Goal: Task Accomplishment & Management: Use online tool/utility

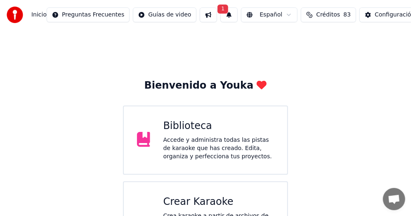
click at [38, 97] on div "Bienvenido a Youka Biblioteca Accede y administra todas las pistas de karaoke q…" at bounding box center [205, 149] width 411 height 238
click at [220, 15] on button "1" at bounding box center [228, 14] width 17 height 15
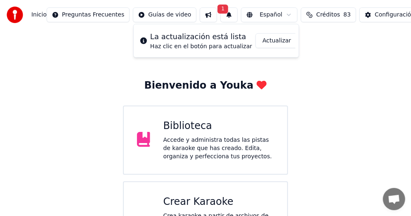
click at [271, 40] on button "Actualizar" at bounding box center [276, 40] width 42 height 15
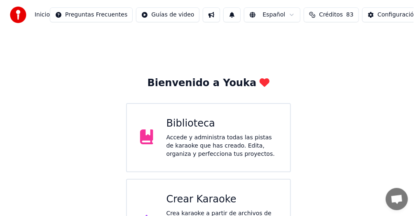
scroll to position [42, 0]
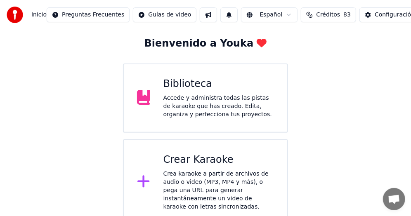
click at [324, 13] on button "Créditos 83" at bounding box center [328, 14] width 55 height 15
click at [341, 136] on div "Bienvenido a Youka Biblioteca Accede y administra todas las pistas de karaoke q…" at bounding box center [205, 107] width 411 height 238
click at [316, 14] on span "Créditos" at bounding box center [328, 15] width 24 height 8
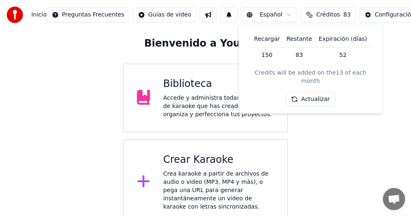
click at [75, 99] on div "Bienvenido a Youka Biblioteca Accede y administra todas las pistas de karaoke q…" at bounding box center [205, 107] width 411 height 238
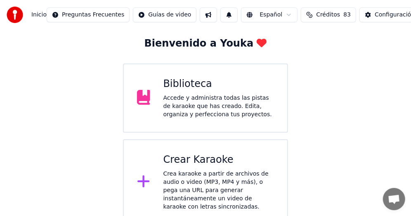
click at [316, 13] on span "Créditos" at bounding box center [328, 15] width 24 height 8
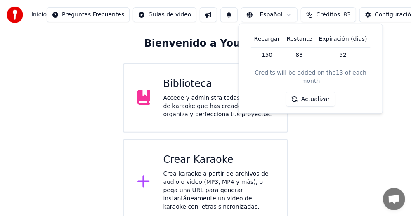
click at [314, 92] on button "Actualizar" at bounding box center [310, 99] width 49 height 15
click at [47, 95] on div "Bienvenido a Youka Biblioteca Accede y administra todas las pistas de karaoke q…" at bounding box center [205, 107] width 411 height 238
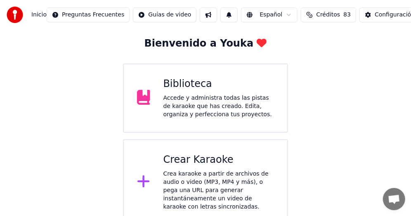
click at [206, 170] on div "Crea karaoke a partir de archivos de audio o video (MP3, MP4 y más), o pega una…" at bounding box center [218, 190] width 111 height 41
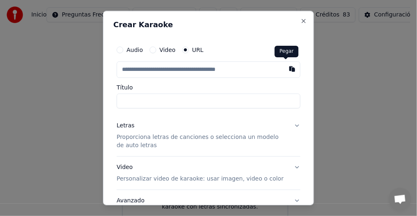
click at [286, 69] on button "button" at bounding box center [292, 68] width 16 height 15
type input "**********"
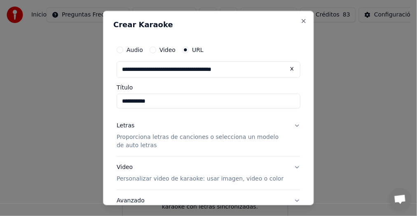
click at [195, 105] on input "**********" at bounding box center [209, 101] width 184 height 15
type input "**********"
click button at bounding box center [292, 68] width 16 height 15
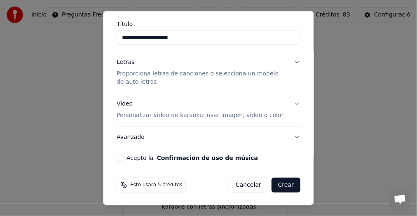
scroll to position [64, 0]
click at [290, 61] on button "Letras Proporciona letras de canciones o selecciona un modelo de auto letras" at bounding box center [209, 71] width 184 height 41
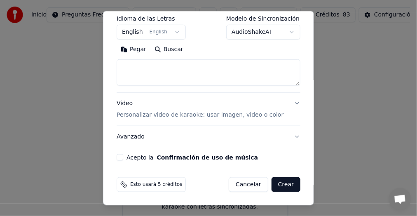
scroll to position [58, 0]
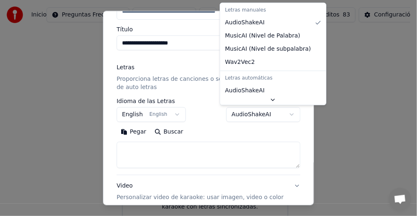
click at [286, 114] on body "**********" at bounding box center [205, 91] width 411 height 267
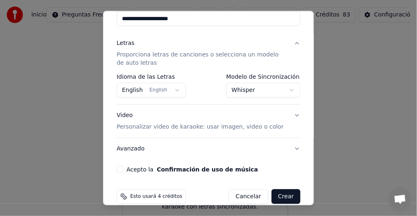
scroll to position [94, 0]
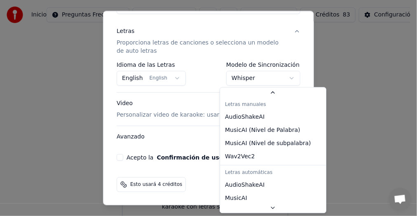
click at [285, 75] on body "**********" at bounding box center [205, 91] width 411 height 267
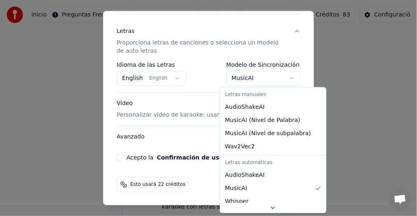
click at [287, 75] on body "**********" at bounding box center [205, 91] width 411 height 267
select select "**********"
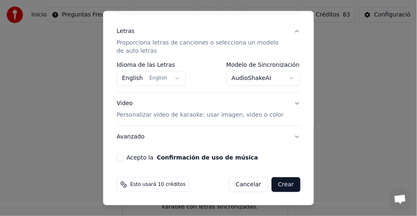
click at [172, 78] on button "English English" at bounding box center [151, 78] width 69 height 15
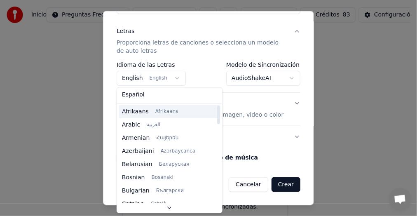
scroll to position [0, 0]
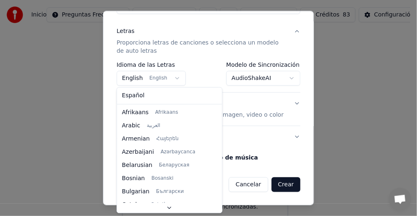
select select "**"
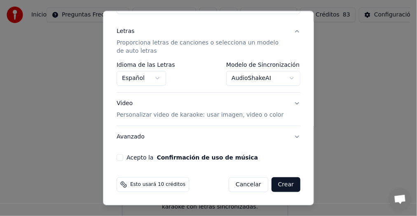
click at [121, 158] on button "Acepto la Confirmación de uso de música" at bounding box center [120, 157] width 7 height 7
click at [282, 185] on button "Crear" at bounding box center [286, 184] width 29 height 15
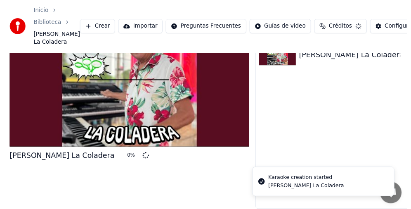
scroll to position [42, 0]
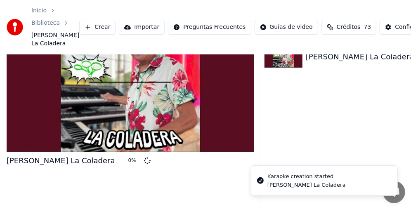
click at [177, 189] on div "Mario Maza La Coladera 0 %" at bounding box center [130, 112] width 247 height 198
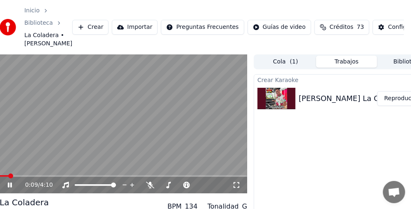
scroll to position [0, 0]
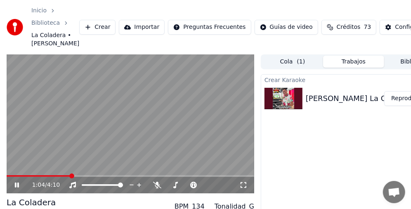
click at [140, 130] on video at bounding box center [130, 123] width 247 height 139
click at [10, 175] on span at bounding box center [39, 176] width 64 height 2
click at [15, 183] on icon at bounding box center [16, 185] width 5 height 6
click at [7, 179] on span at bounding box center [9, 176] width 5 height 5
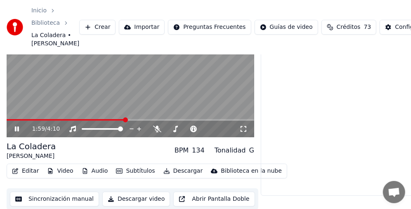
scroll to position [57, 0]
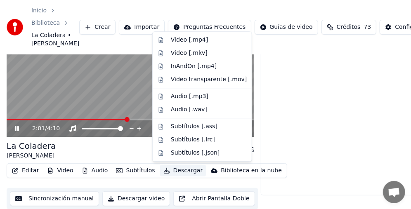
click at [181, 171] on button "Descargar" at bounding box center [183, 171] width 46 height 12
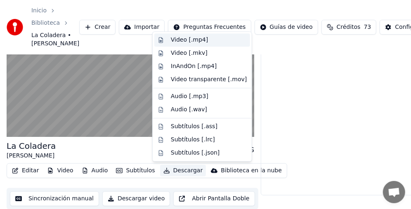
click at [188, 40] on div "Video [.mp4]" at bounding box center [189, 40] width 37 height 8
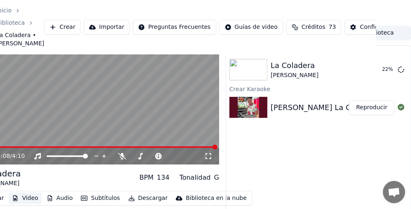
scroll to position [0, 35]
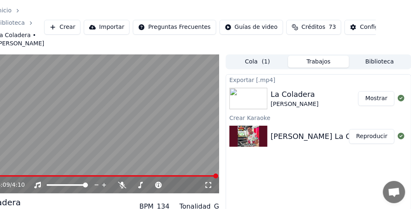
click at [53, 28] on button "Crear" at bounding box center [62, 27] width 36 height 15
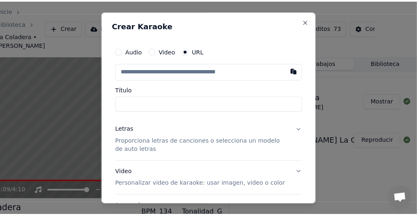
scroll to position [0, 28]
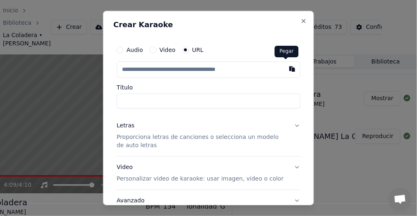
click at [284, 69] on button "button" at bounding box center [292, 68] width 16 height 15
type input "**********"
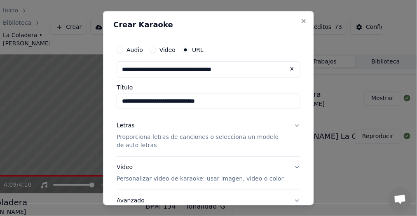
type input "**********"
click at [290, 124] on button "Letras Proporciona letras de canciones o selecciona un modelo de auto letras" at bounding box center [209, 135] width 184 height 41
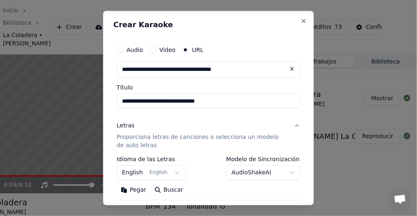
click at [171, 172] on button "English English" at bounding box center [151, 172] width 69 height 15
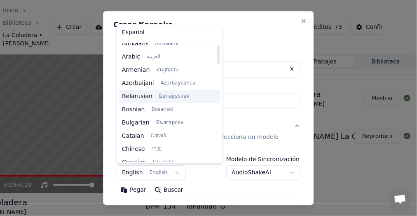
scroll to position [0, 0]
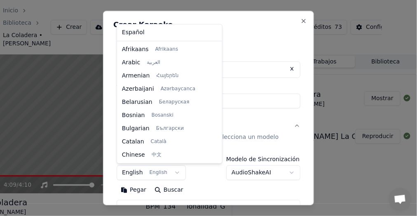
select select "**"
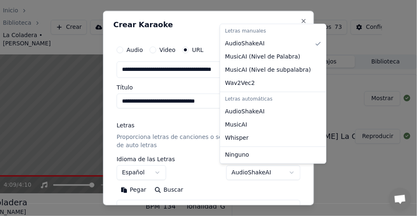
click at [285, 172] on body "**********" at bounding box center [177, 108] width 411 height 216
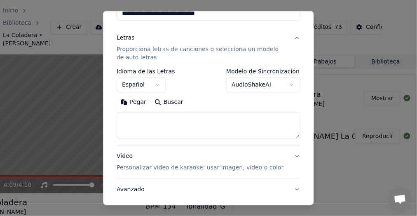
scroll to position [141, 0]
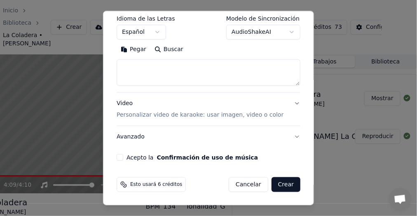
click at [286, 29] on body "**********" at bounding box center [177, 108] width 411 height 216
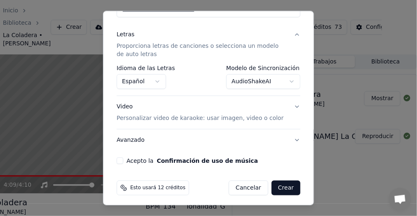
scroll to position [94, 0]
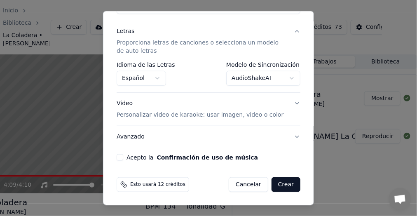
click at [285, 78] on body "**********" at bounding box center [177, 108] width 411 height 216
click at [285, 77] on body "**********" at bounding box center [177, 108] width 411 height 216
click at [285, 76] on body "**********" at bounding box center [177, 108] width 411 height 216
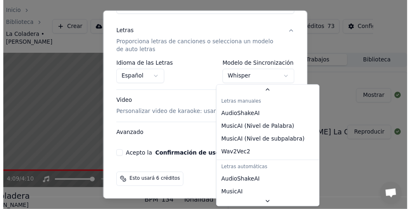
scroll to position [14, 0]
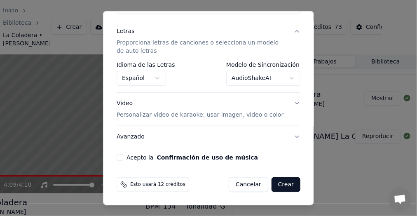
click at [119, 157] on button "Acepto la Confirmación de uso de música" at bounding box center [120, 157] width 7 height 7
click at [281, 183] on button "Crear" at bounding box center [286, 184] width 29 height 15
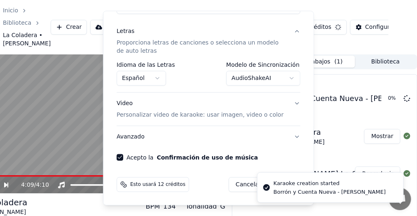
select select "**********"
select select
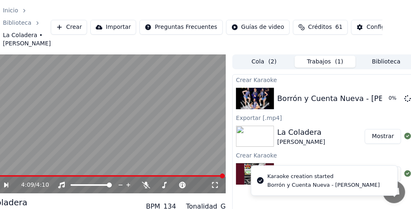
click at [381, 137] on button "Mostrar" at bounding box center [383, 136] width 36 height 15
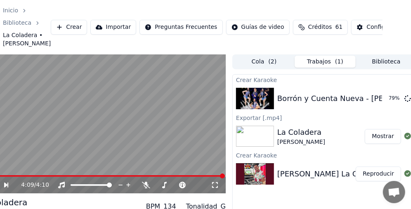
click at [385, 135] on button "Mostrar" at bounding box center [383, 136] width 36 height 15
click at [382, 98] on button "Reproducir" at bounding box center [378, 98] width 45 height 15
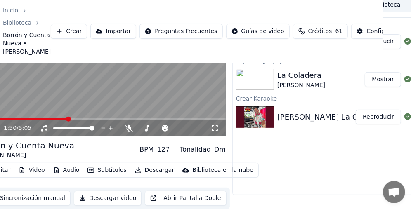
scroll to position [73, 28]
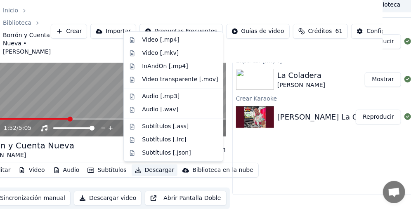
click at [152, 172] on button "Descargar" at bounding box center [155, 171] width 46 height 12
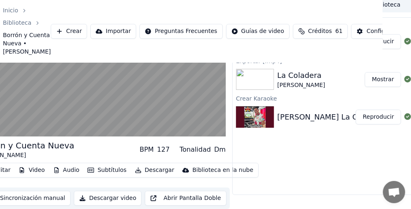
click at [307, 174] on div "Crear Karaoke Borrón y Cuenta Nueva - Mario Mazza Reproducir Exportar [.mp4] La…" at bounding box center [325, 106] width 186 height 178
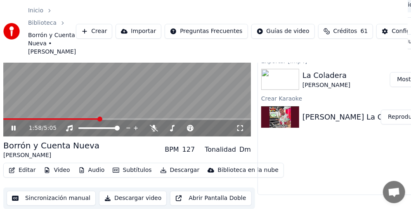
scroll to position [73, 0]
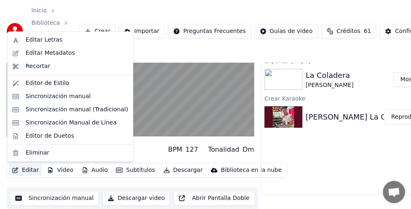
click at [33, 170] on button "Editar" at bounding box center [25, 171] width 33 height 12
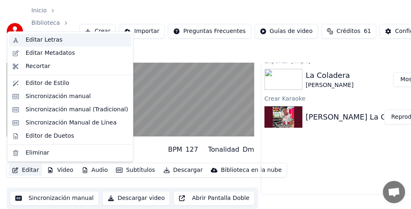
click at [46, 36] on div "Editar Letras" at bounding box center [44, 40] width 37 height 8
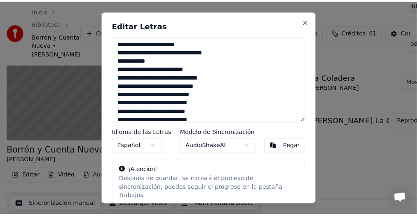
scroll to position [66, 0]
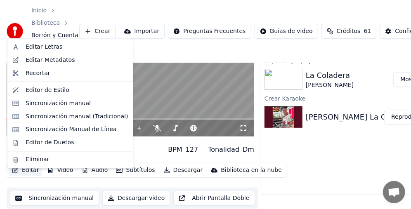
click at [25, 176] on button "Editar" at bounding box center [25, 171] width 33 height 12
click at [40, 49] on div "Editar Letras" at bounding box center [44, 47] width 37 height 8
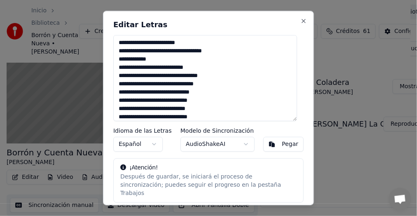
drag, startPoint x: 225, startPoint y: 49, endPoint x: 112, endPoint y: 54, distance: 112.7
click at [112, 54] on div "Editar Letras Idioma de las Letras Español Modelo de Sincronización AudioShakeA…" at bounding box center [208, 108] width 211 height 195
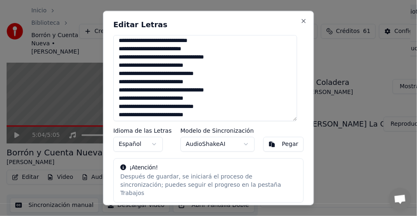
scroll to position [82, 0]
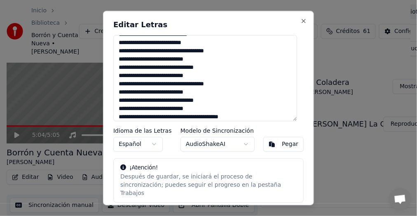
drag, startPoint x: 179, startPoint y: 52, endPoint x: 200, endPoint y: 52, distance: 20.6
click at [202, 52] on textarea at bounding box center [205, 78] width 184 height 86
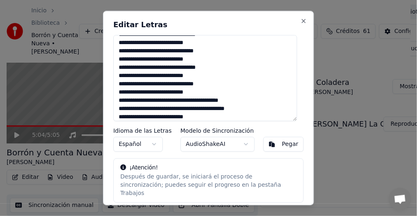
click at [135, 84] on textarea at bounding box center [205, 78] width 184 height 86
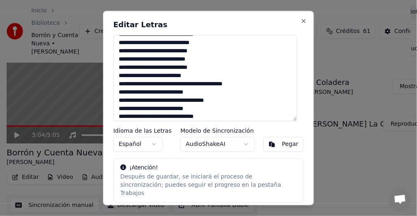
scroll to position [214, 0]
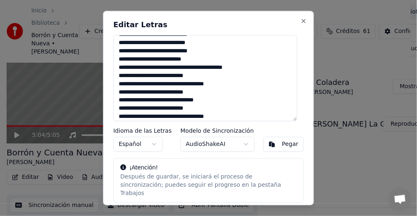
drag, startPoint x: 181, startPoint y: 85, endPoint x: 202, endPoint y: 86, distance: 21.1
click at [203, 87] on textarea at bounding box center [205, 78] width 184 height 86
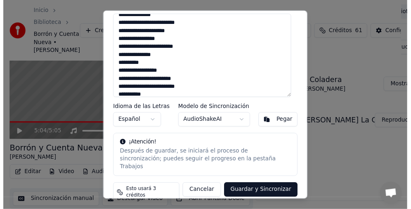
scroll to position [399, 0]
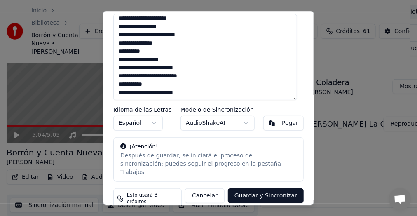
drag, startPoint x: 151, startPoint y: 35, endPoint x: 165, endPoint y: 35, distance: 13.2
click at [165, 35] on textarea at bounding box center [205, 57] width 184 height 86
type textarea "**********"
click at [262, 189] on button "Guardar y Sincronizar" at bounding box center [266, 196] width 76 height 15
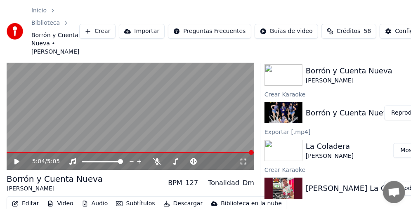
scroll to position [0, 0]
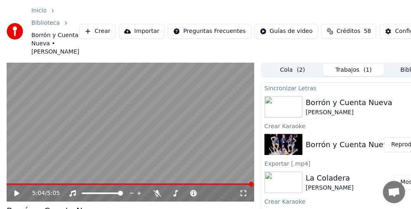
click at [403, 152] on button "Reproducir" at bounding box center [406, 144] width 45 height 15
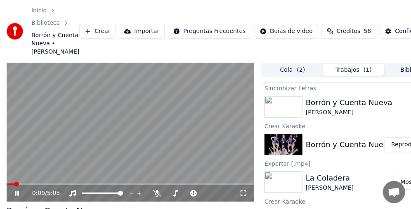
click at [163, 151] on video at bounding box center [130, 132] width 247 height 139
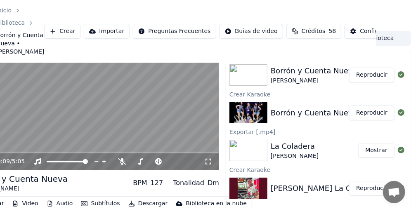
scroll to position [32, 0]
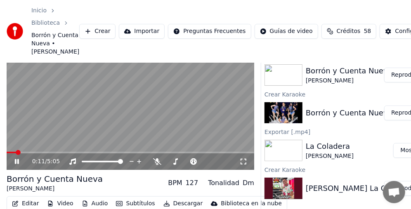
click at [98, 107] on video at bounding box center [130, 100] width 247 height 139
click at [7, 155] on span at bounding box center [9, 152] width 5 height 5
click at [401, 82] on button "Reproducir" at bounding box center [406, 75] width 45 height 15
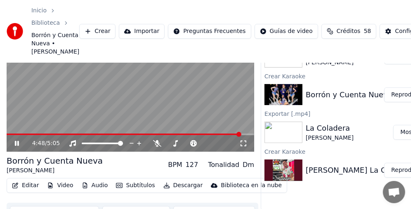
scroll to position [73, 0]
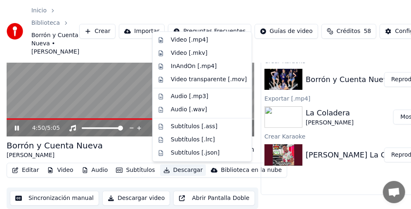
click at [179, 172] on button "Descargar" at bounding box center [183, 171] width 46 height 12
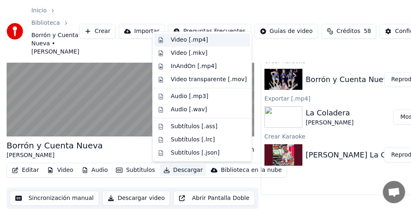
click at [201, 39] on div "Video [.mp4]" at bounding box center [189, 40] width 37 height 8
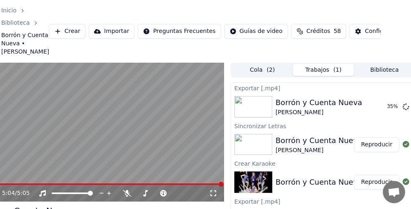
scroll to position [0, 35]
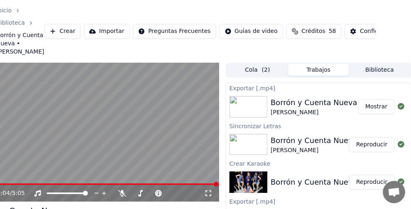
click at [369, 114] on button "Mostrar" at bounding box center [376, 106] width 36 height 15
